Goal: Information Seeking & Learning: Learn about a topic

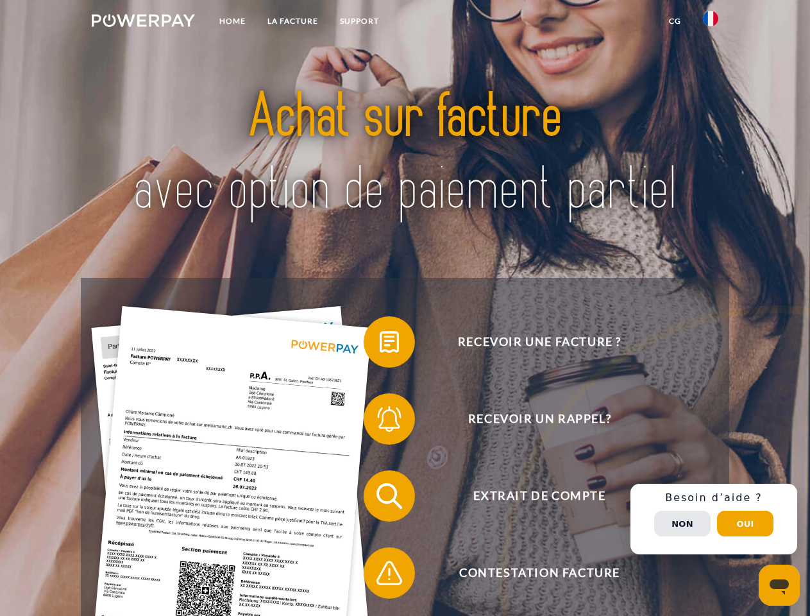
click at [143, 22] on img at bounding box center [143, 20] width 103 height 13
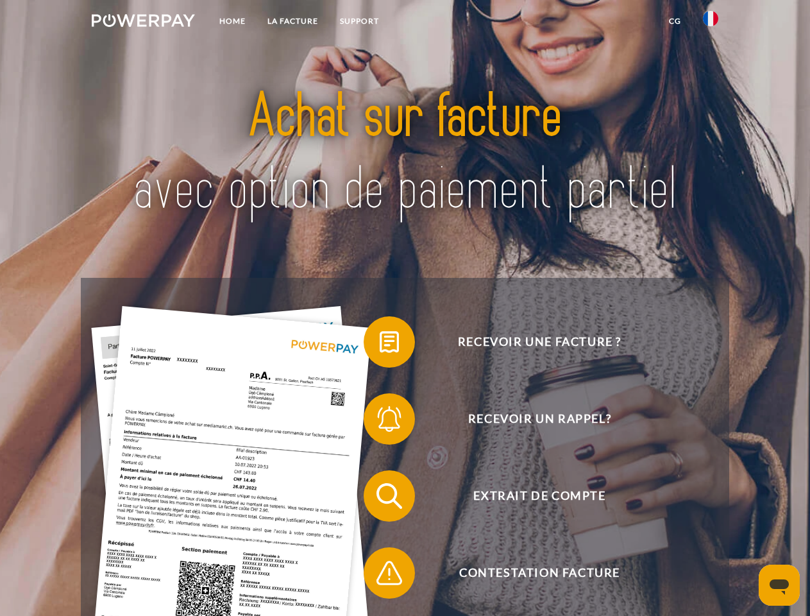
click at [710, 22] on img at bounding box center [710, 18] width 15 height 15
click at [675, 21] on link "CG" at bounding box center [675, 21] width 34 height 23
click at [380, 344] on span at bounding box center [370, 342] width 64 height 64
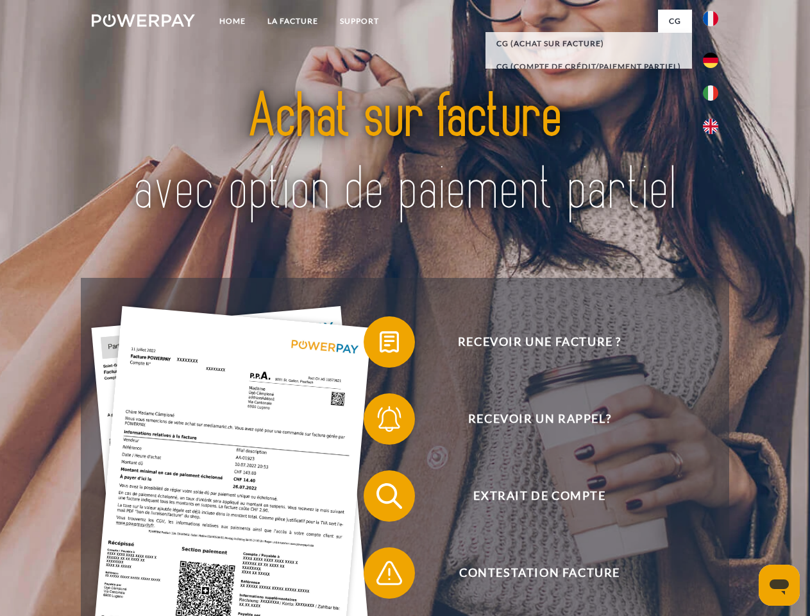
click at [380, 421] on span at bounding box center [370, 419] width 64 height 64
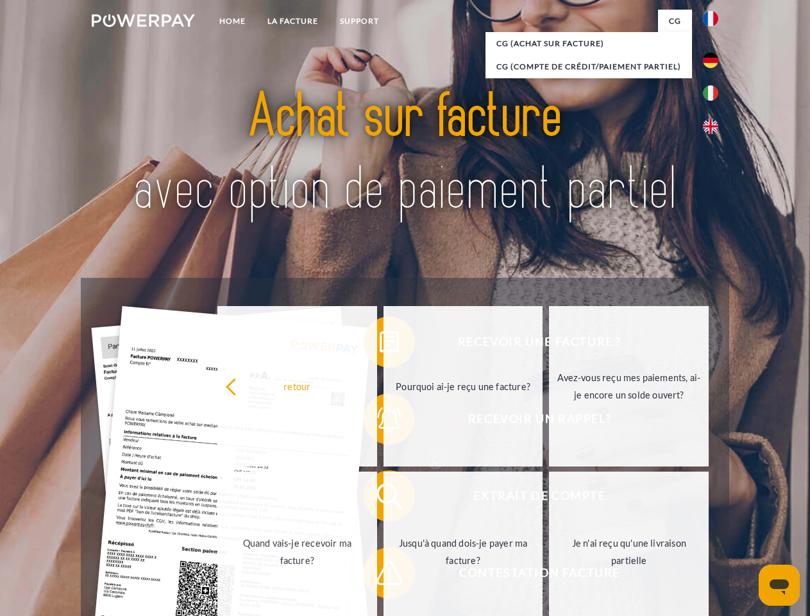
click at [383, 498] on link "Jusqu'à quand dois-je payer ma facture?" at bounding box center [463, 551] width 160 height 160
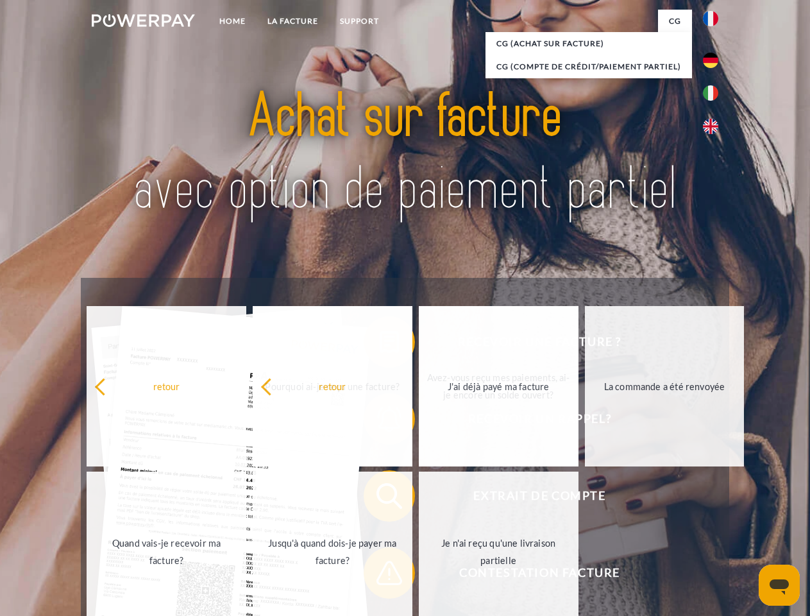
click at [380, 575] on span at bounding box center [370, 572] width 64 height 64
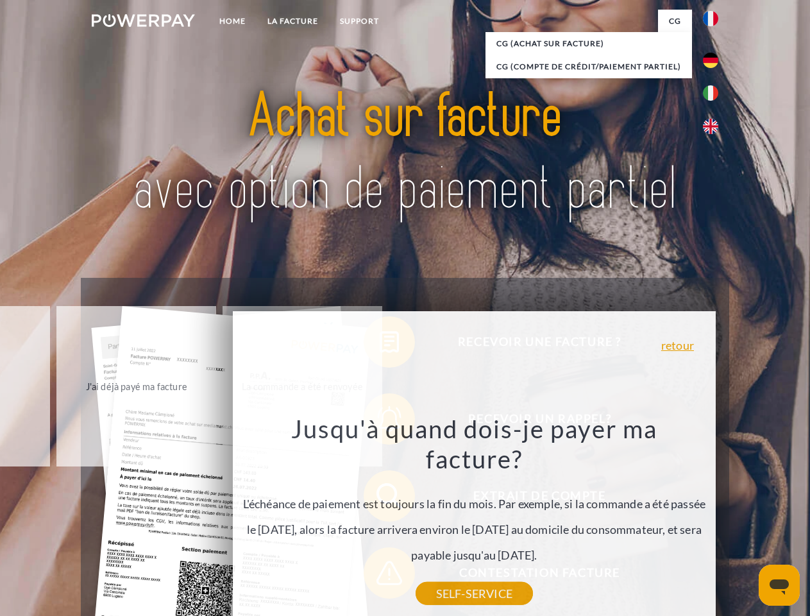
click at [714, 519] on div "Recevoir une facture ? Recevoir un rappel? Extrait de compte retour" at bounding box center [405, 534] width 648 height 513
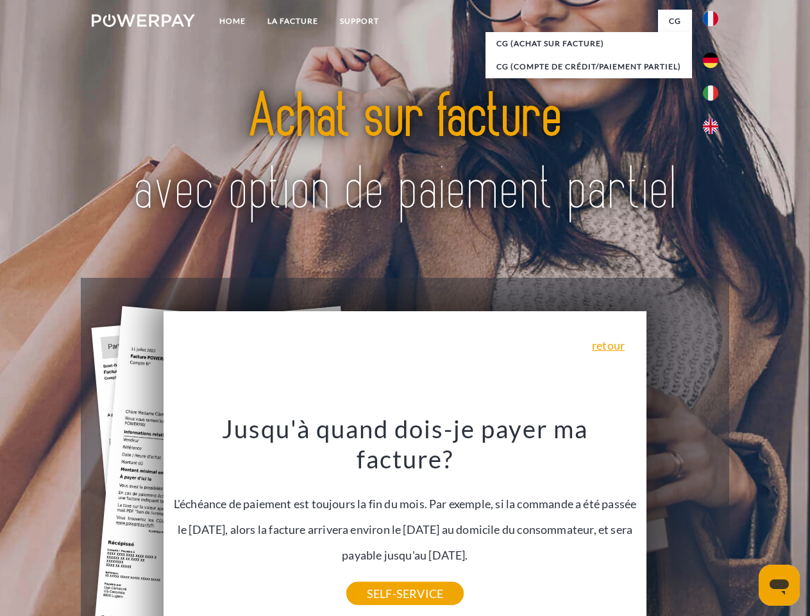
click at [682, 521] on span "Extrait de compte" at bounding box center [539, 495] width 314 height 51
click at [745, 523] on header "Home LA FACTURE Support" at bounding box center [405, 442] width 810 height 885
